Goal: Navigation & Orientation: Find specific page/section

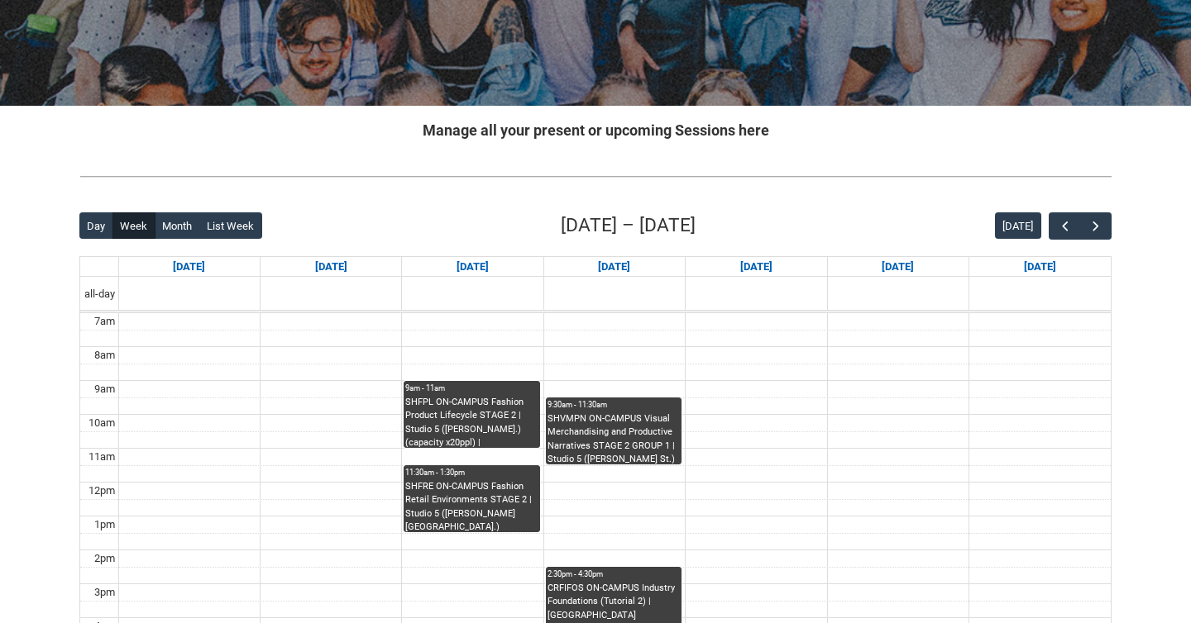
scroll to position [45, 0]
click at [1096, 220] on span "button" at bounding box center [1095, 226] width 17 height 17
click at [1095, 222] on span "button" at bounding box center [1095, 226] width 17 height 17
click at [1095, 221] on span "button" at bounding box center [1095, 226] width 17 height 17
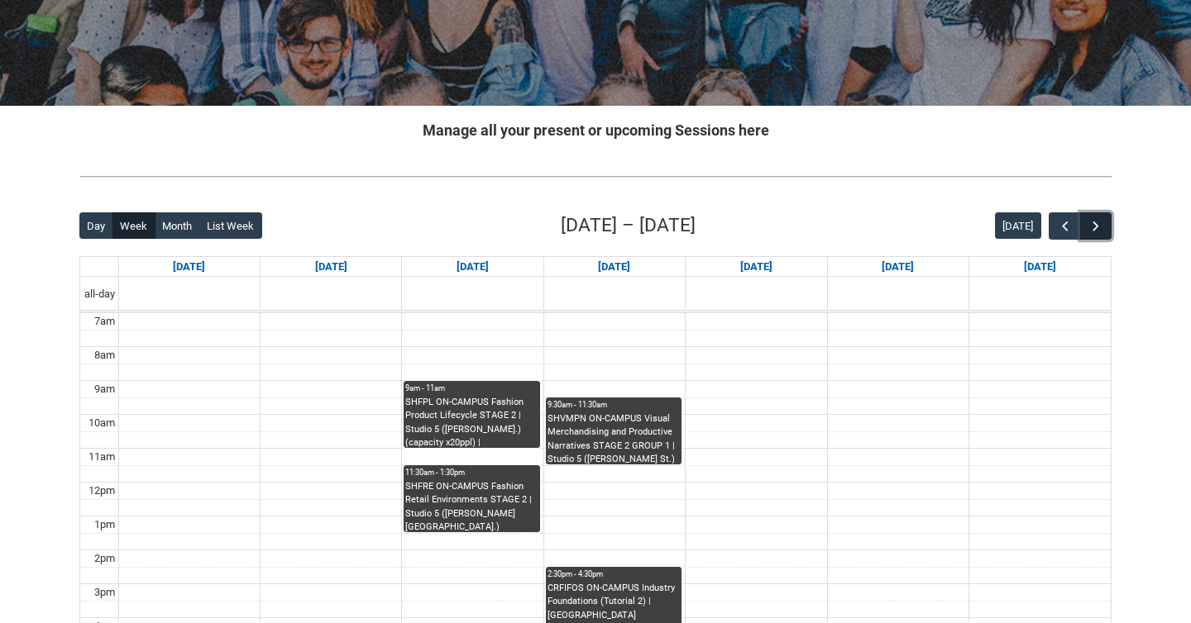
click at [1095, 221] on span "button" at bounding box center [1095, 226] width 17 height 17
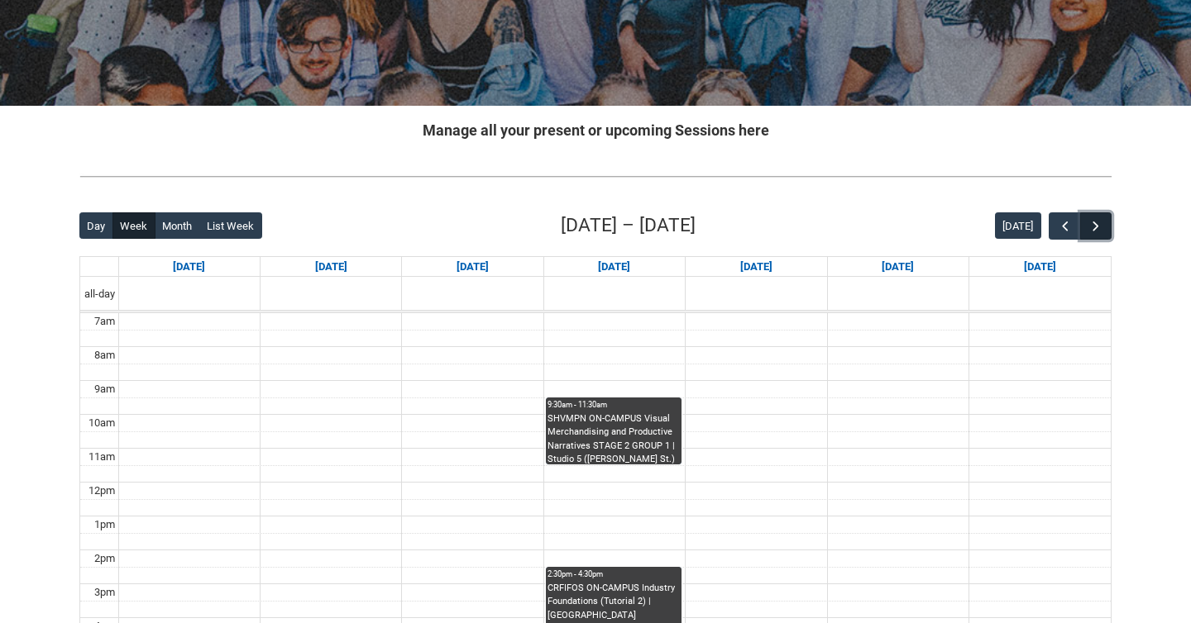
click at [1095, 221] on span "button" at bounding box center [1095, 226] width 17 height 17
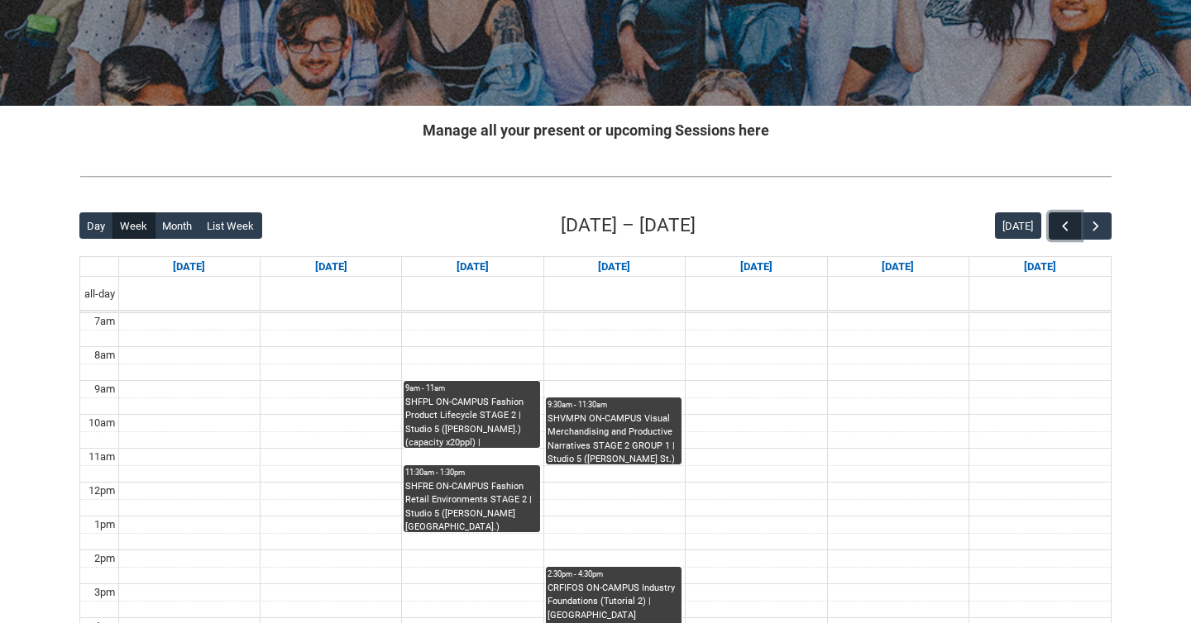
click at [1062, 215] on button "button" at bounding box center [1063, 225] width 31 height 27
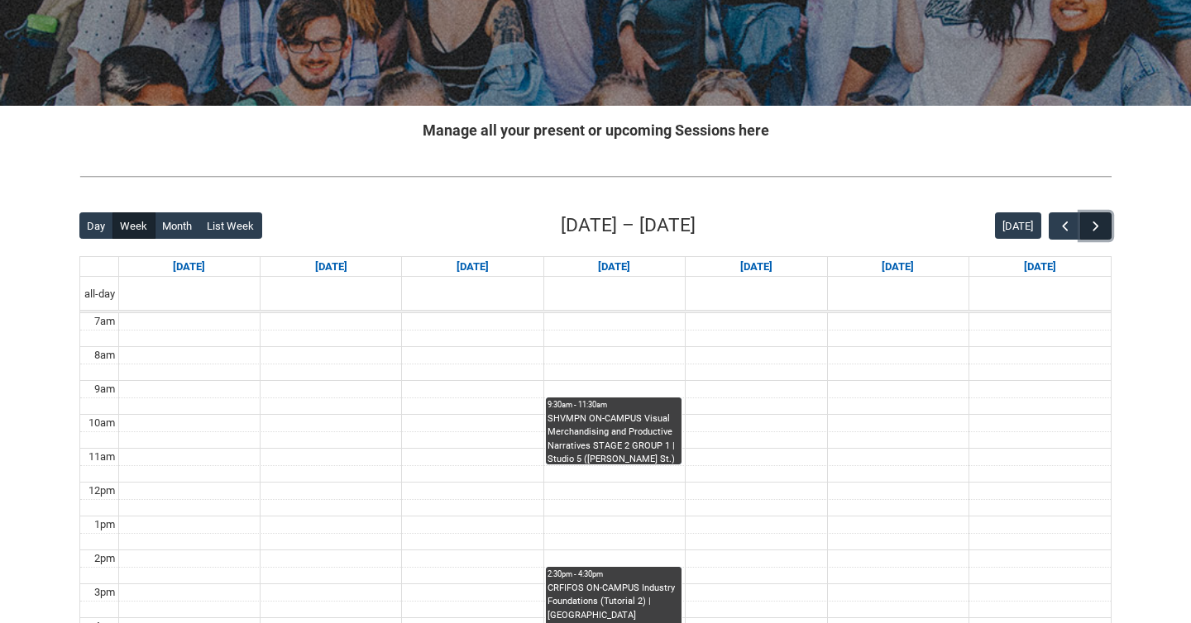
click at [1101, 229] on span "button" at bounding box center [1095, 226] width 17 height 17
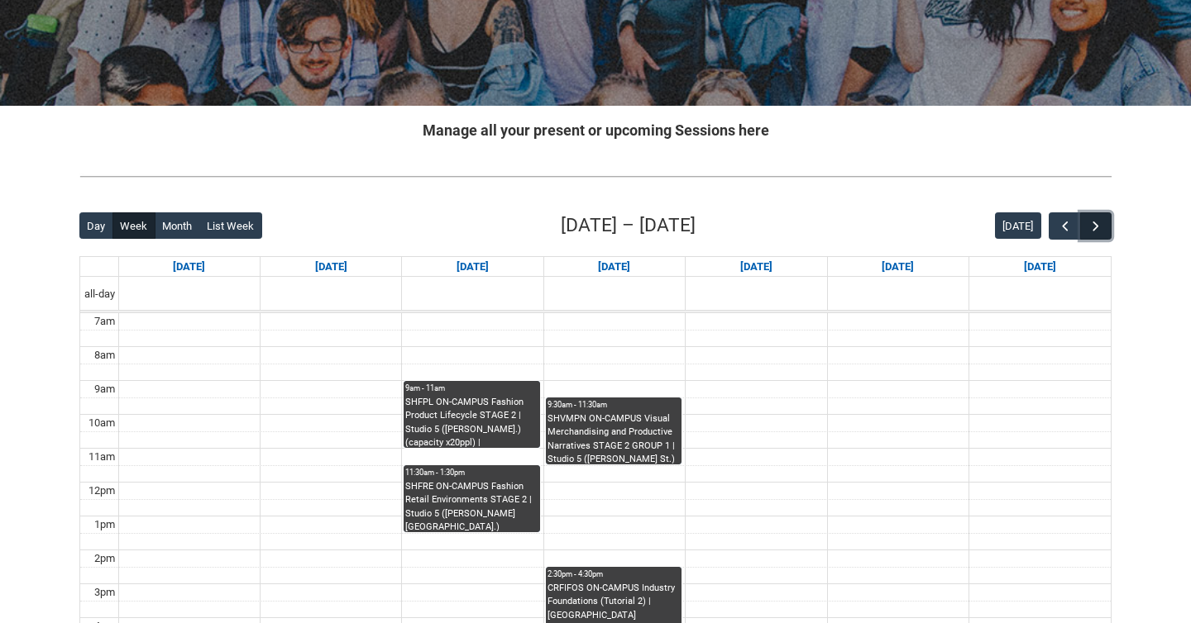
click at [1101, 229] on span "button" at bounding box center [1095, 226] width 17 height 17
click at [1101, 228] on span "button" at bounding box center [1095, 226] width 17 height 17
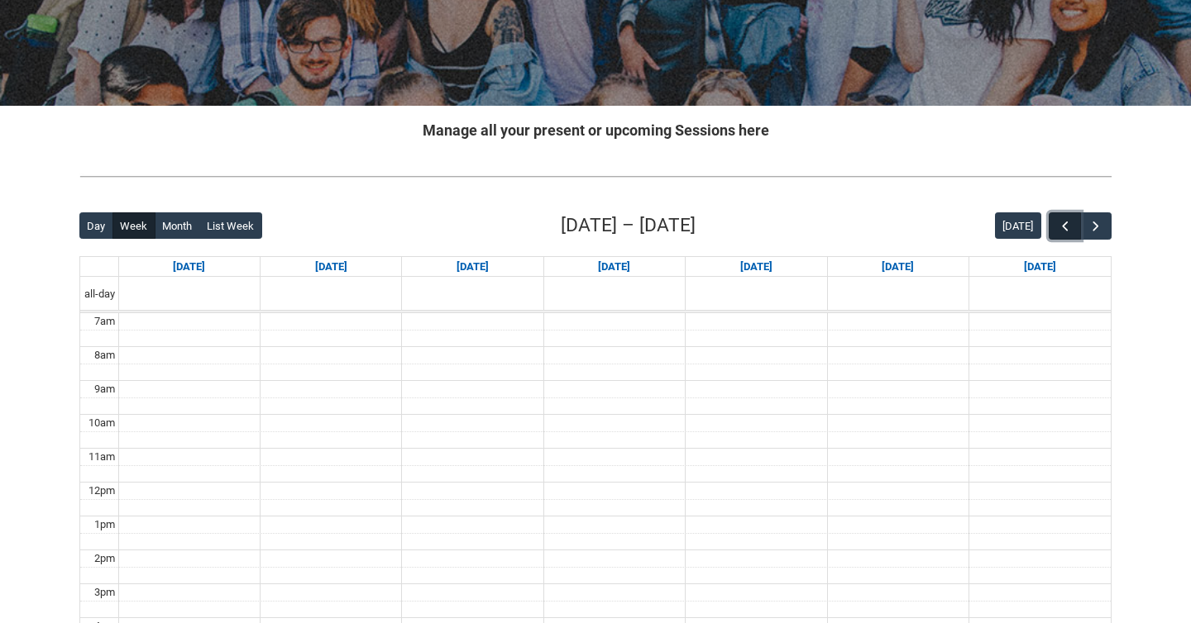
click at [1069, 222] on span "button" at bounding box center [1065, 226] width 17 height 17
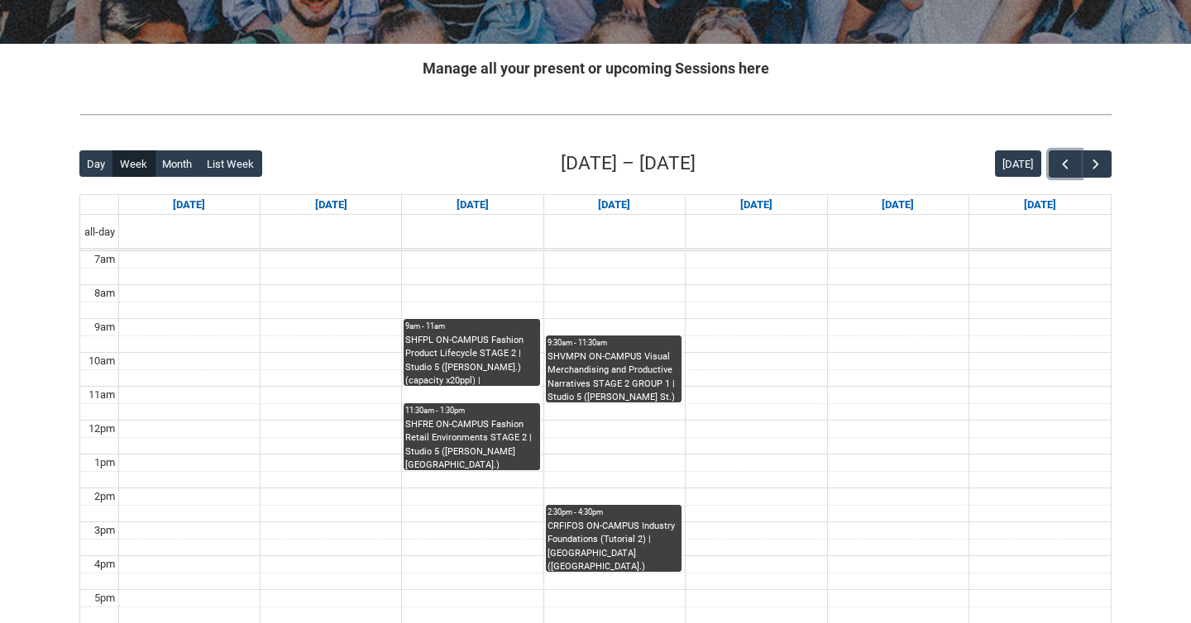
scroll to position [288, 0]
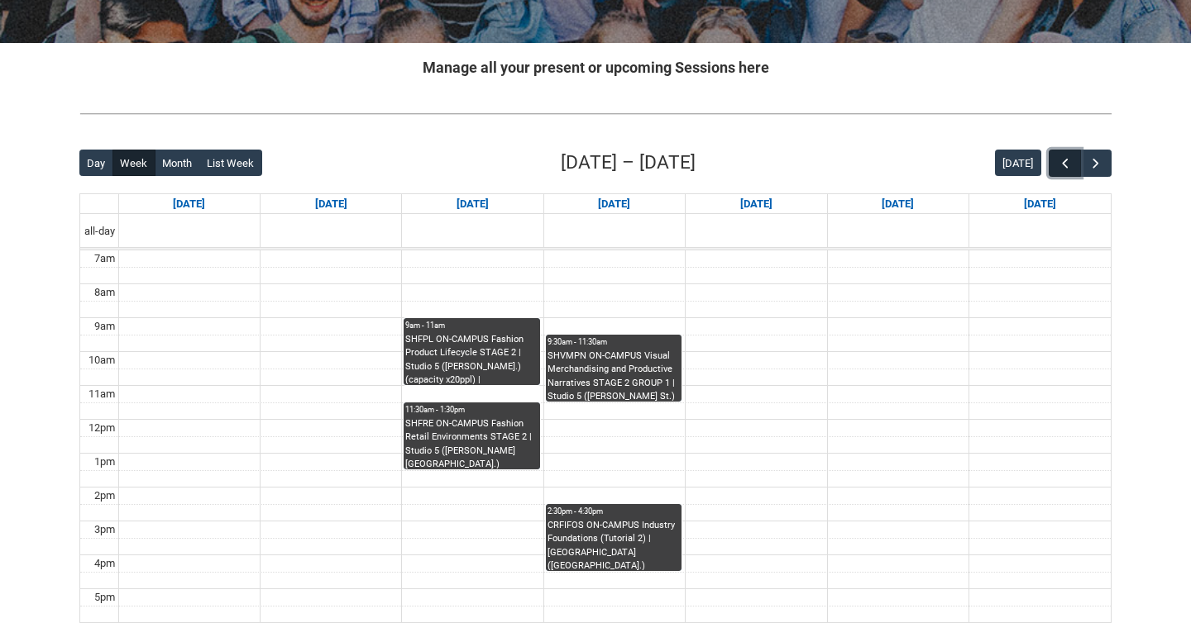
click at [1060, 174] on button "button" at bounding box center [1063, 163] width 31 height 27
click at [1100, 162] on span "button" at bounding box center [1095, 163] width 17 height 17
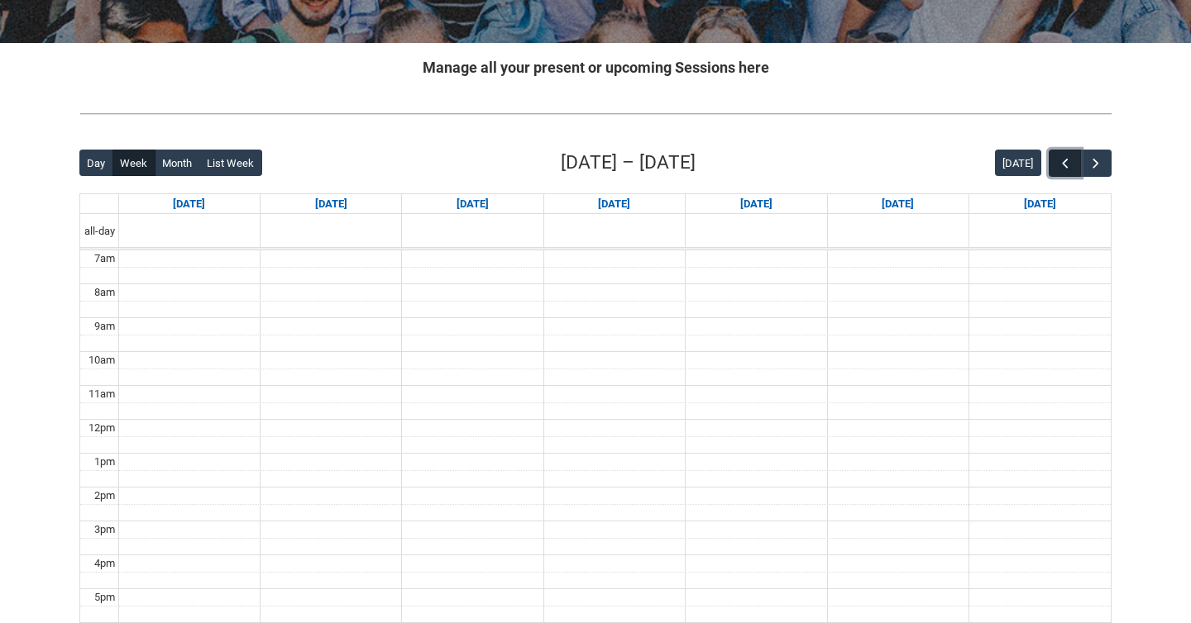
click at [1064, 165] on span "button" at bounding box center [1065, 163] width 17 height 17
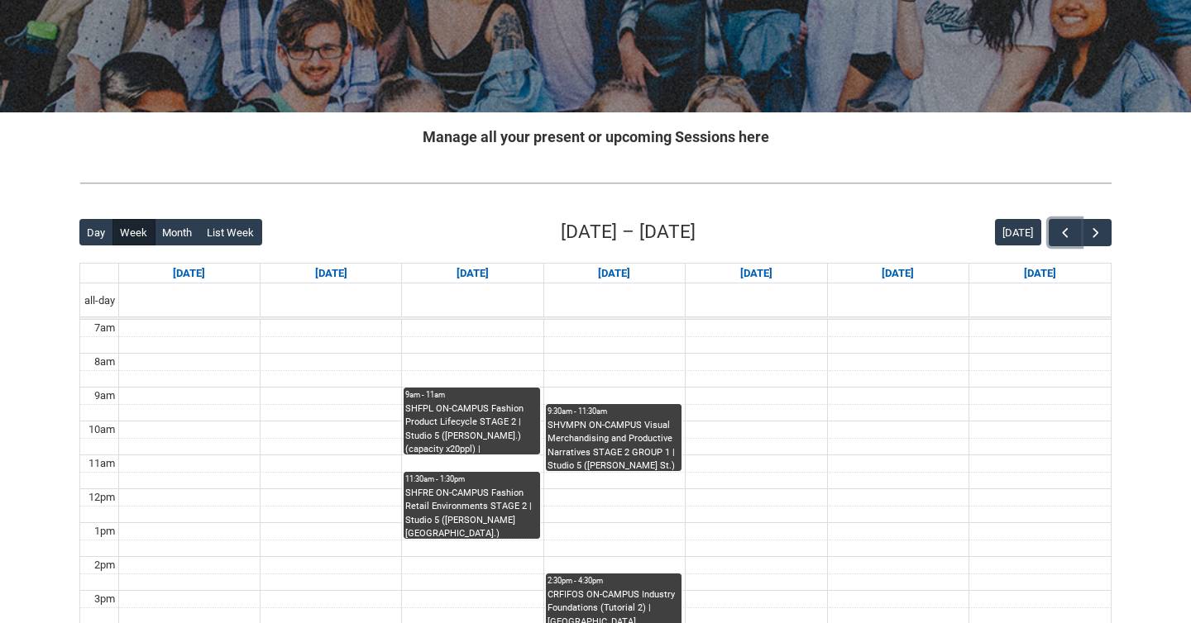
scroll to position [0, 0]
